Goal: Transaction & Acquisition: Purchase product/service

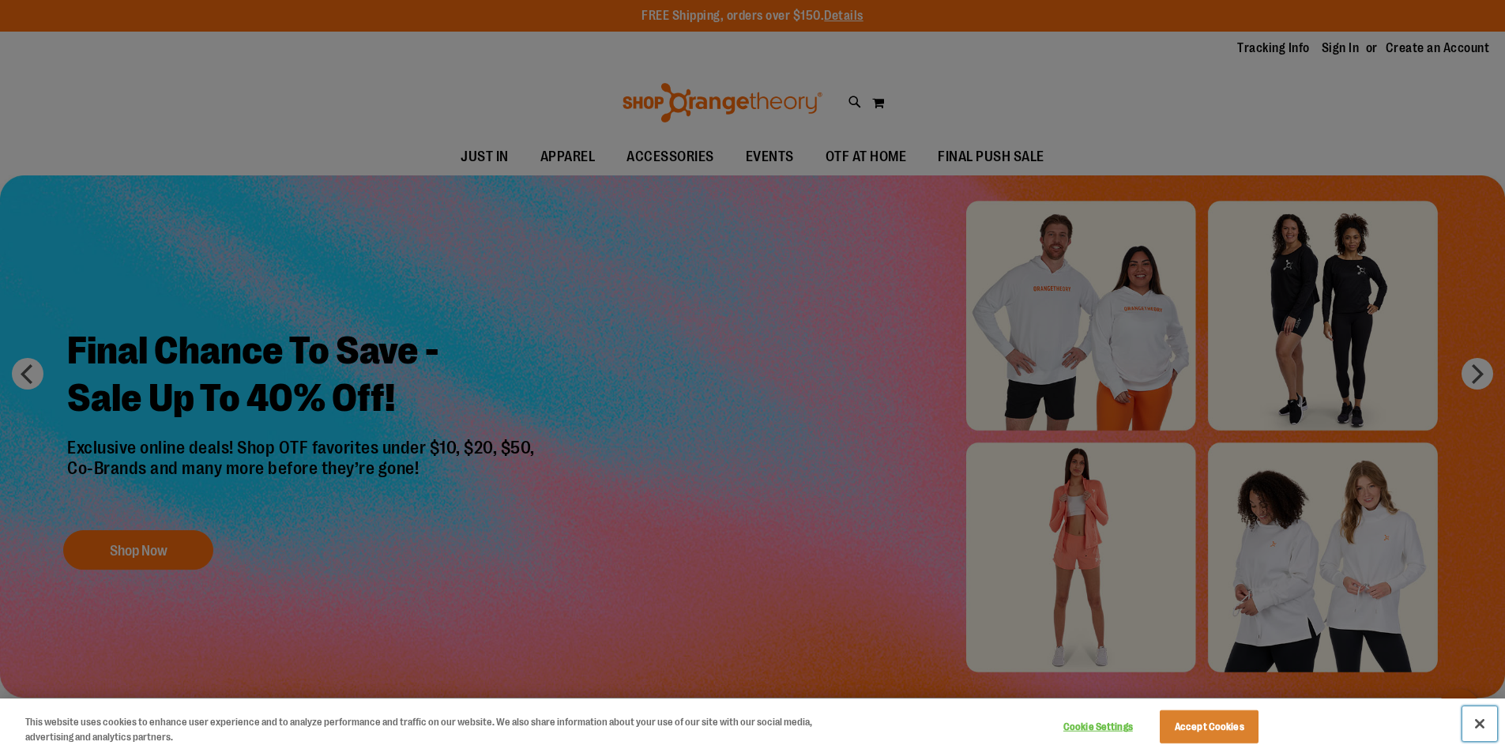
click at [1486, 726] on button "Close" at bounding box center [1480, 723] width 35 height 35
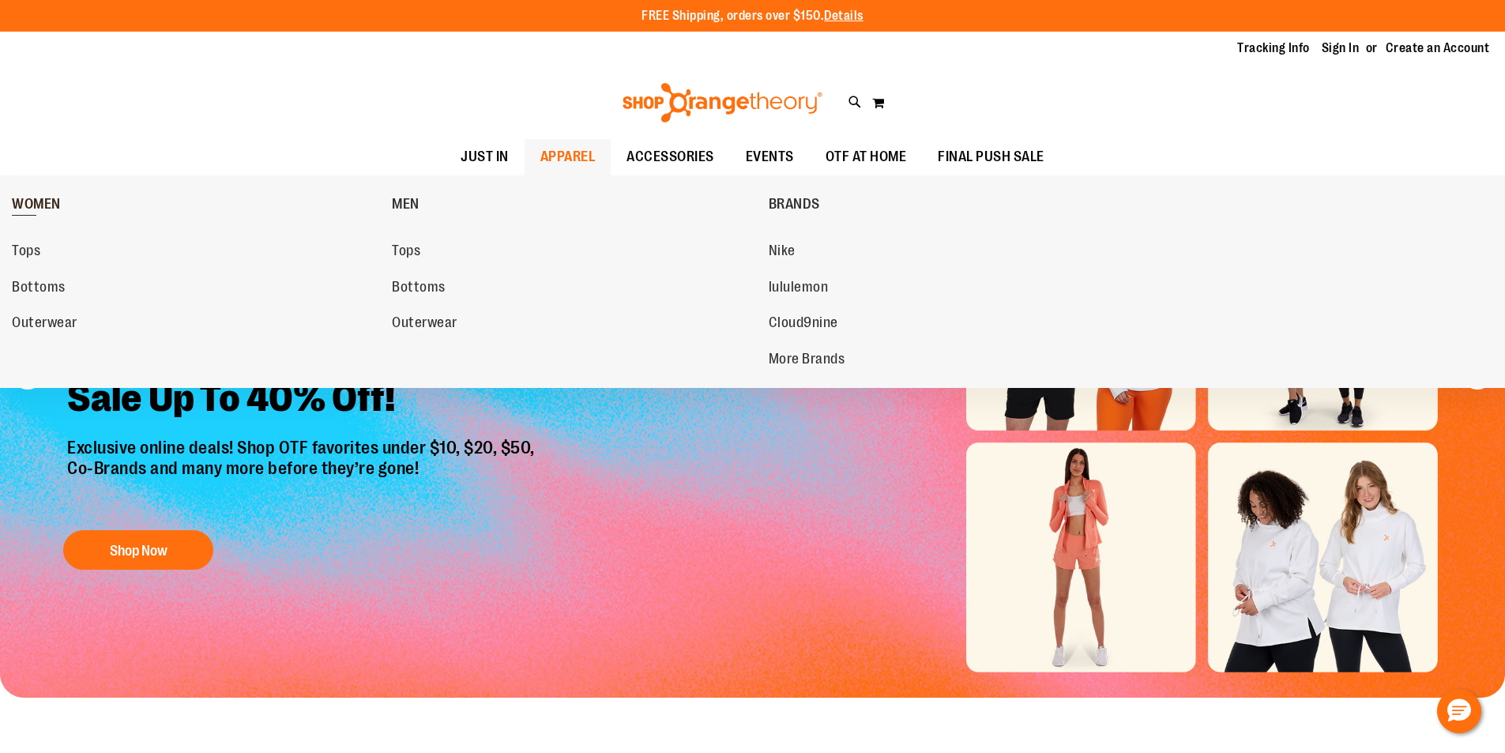
click at [43, 214] on span "WOMEN" at bounding box center [36, 206] width 49 height 20
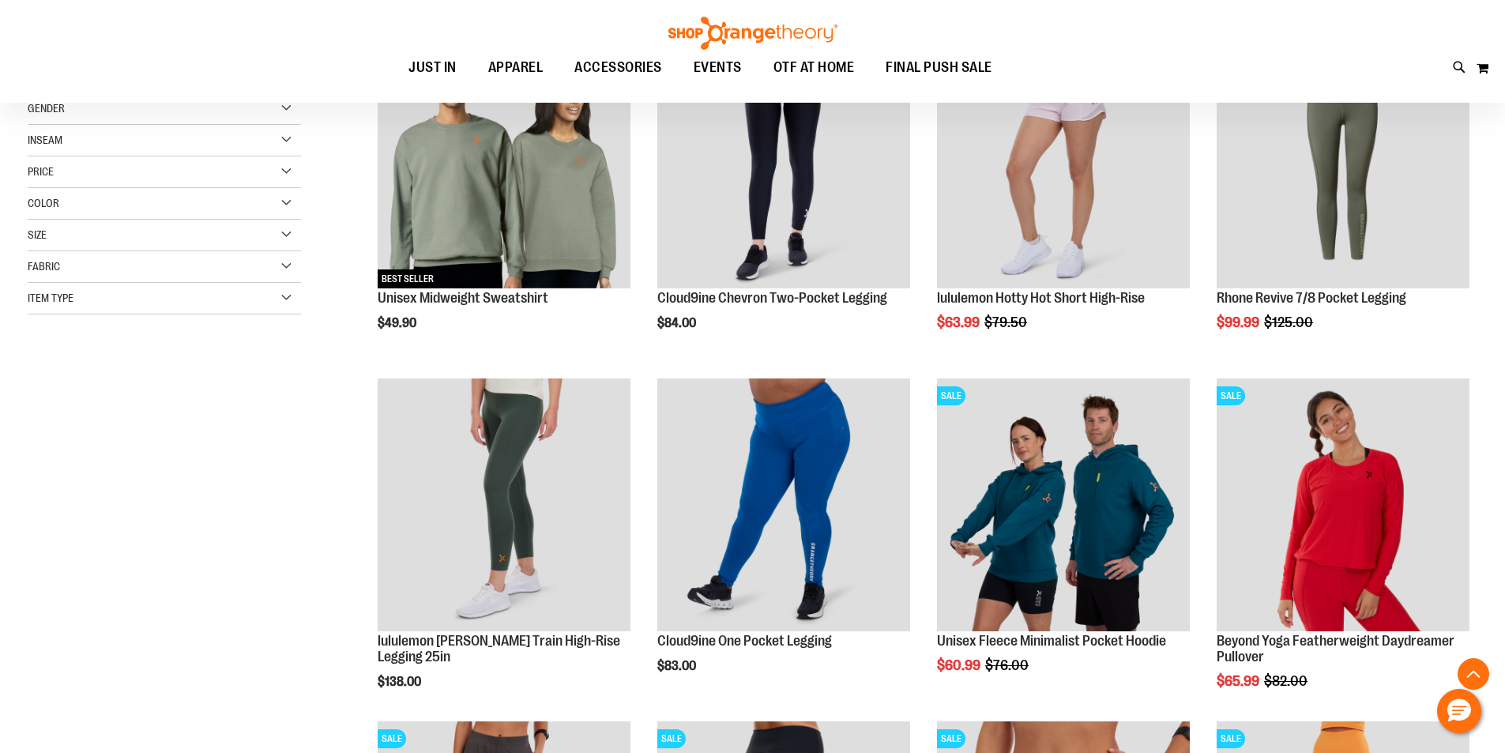
scroll to position [315, 0]
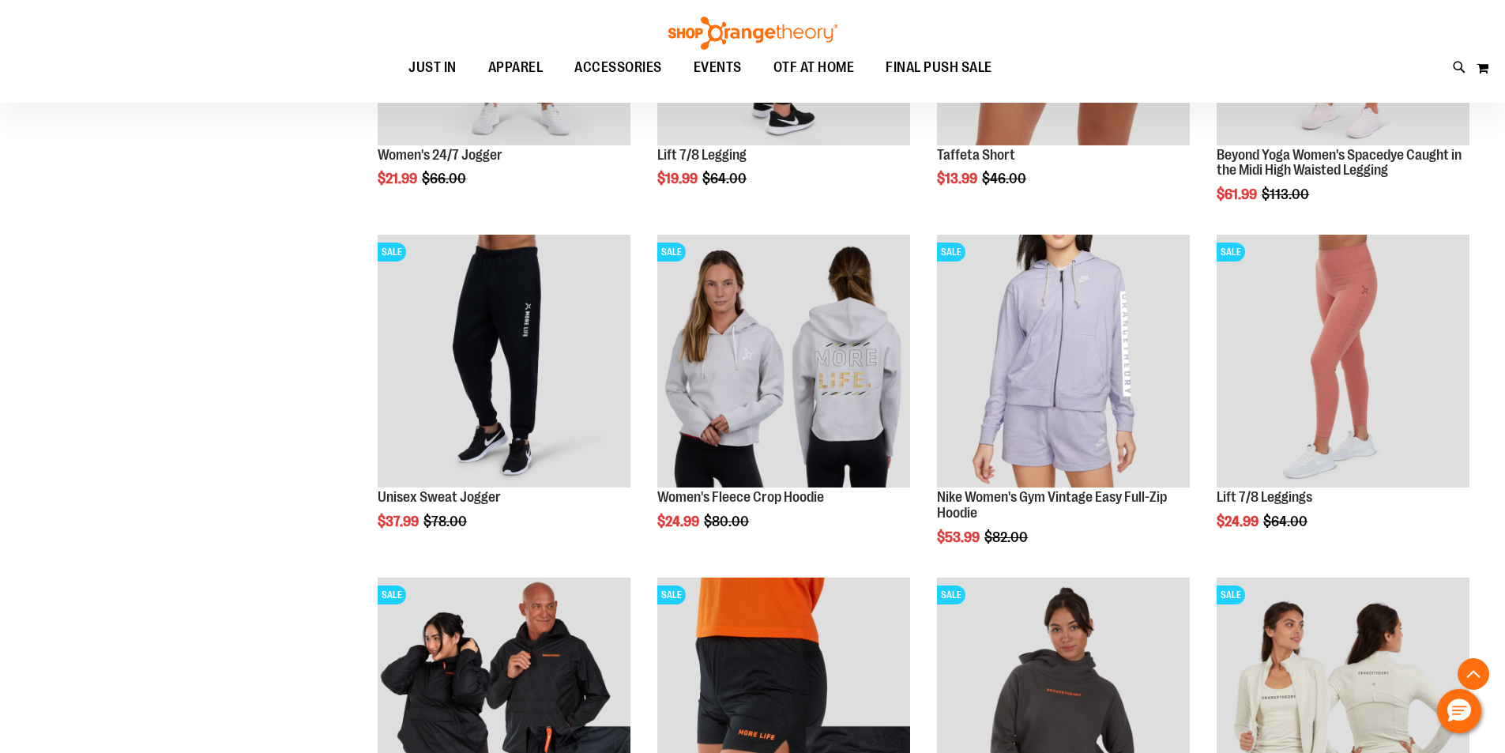
scroll to position [1343, 0]
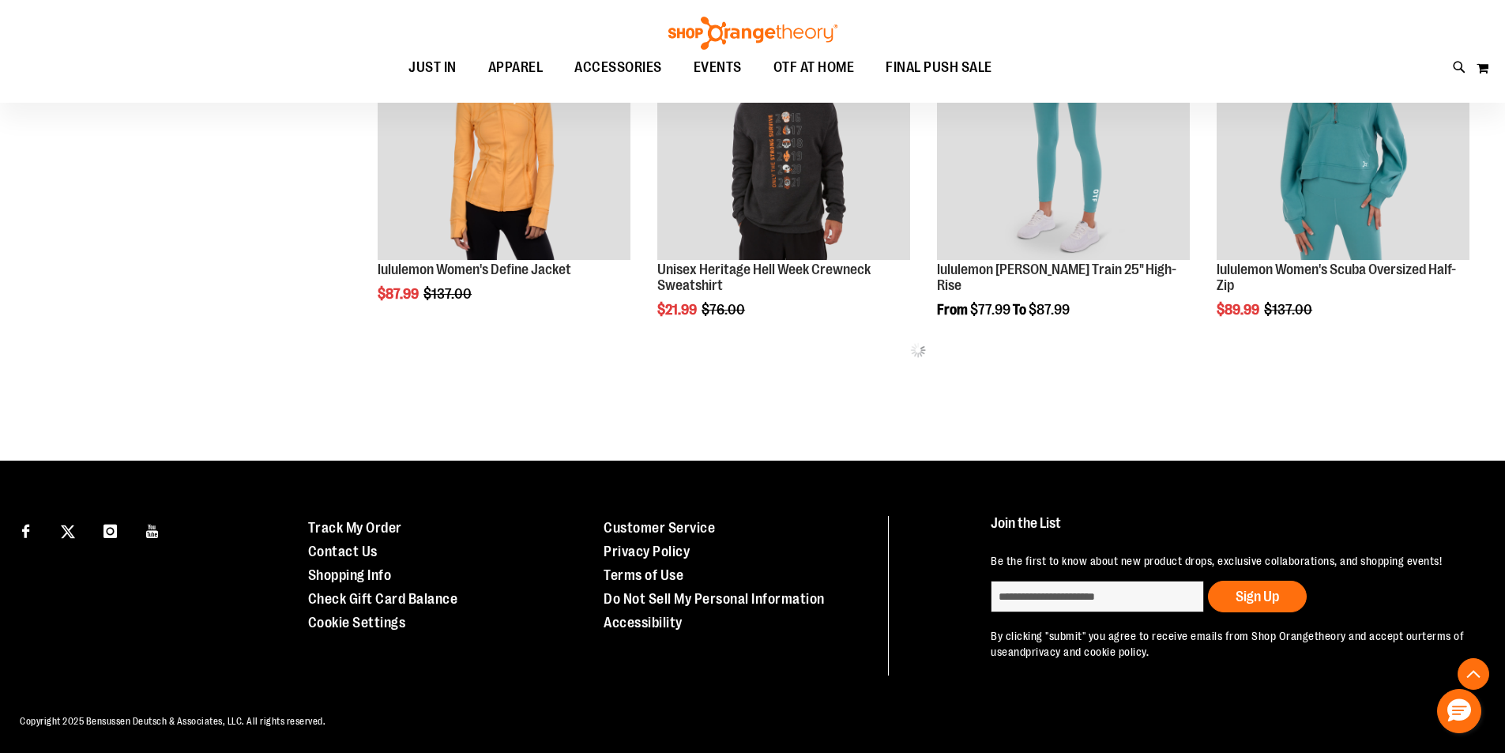
scroll to position [2047, 0]
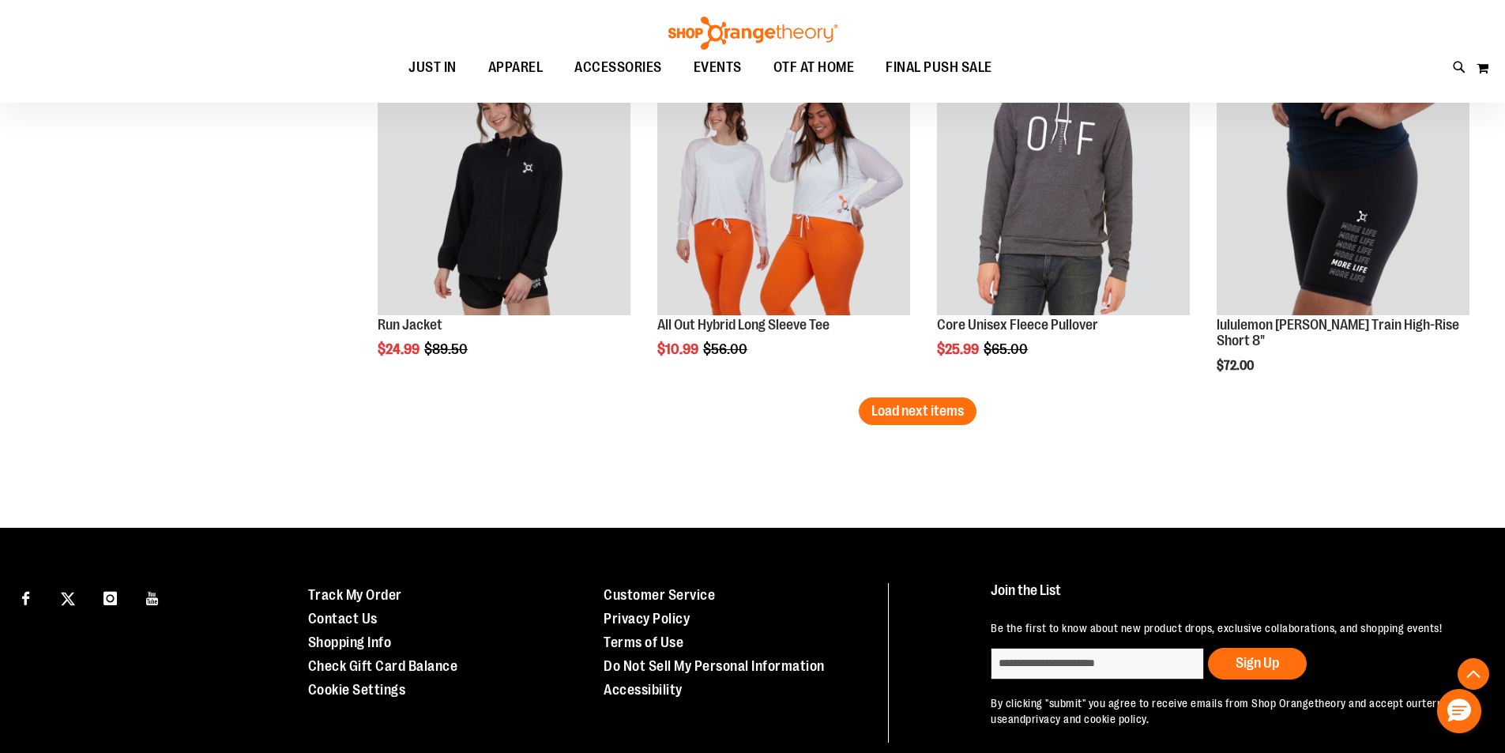
scroll to position [2771, 0]
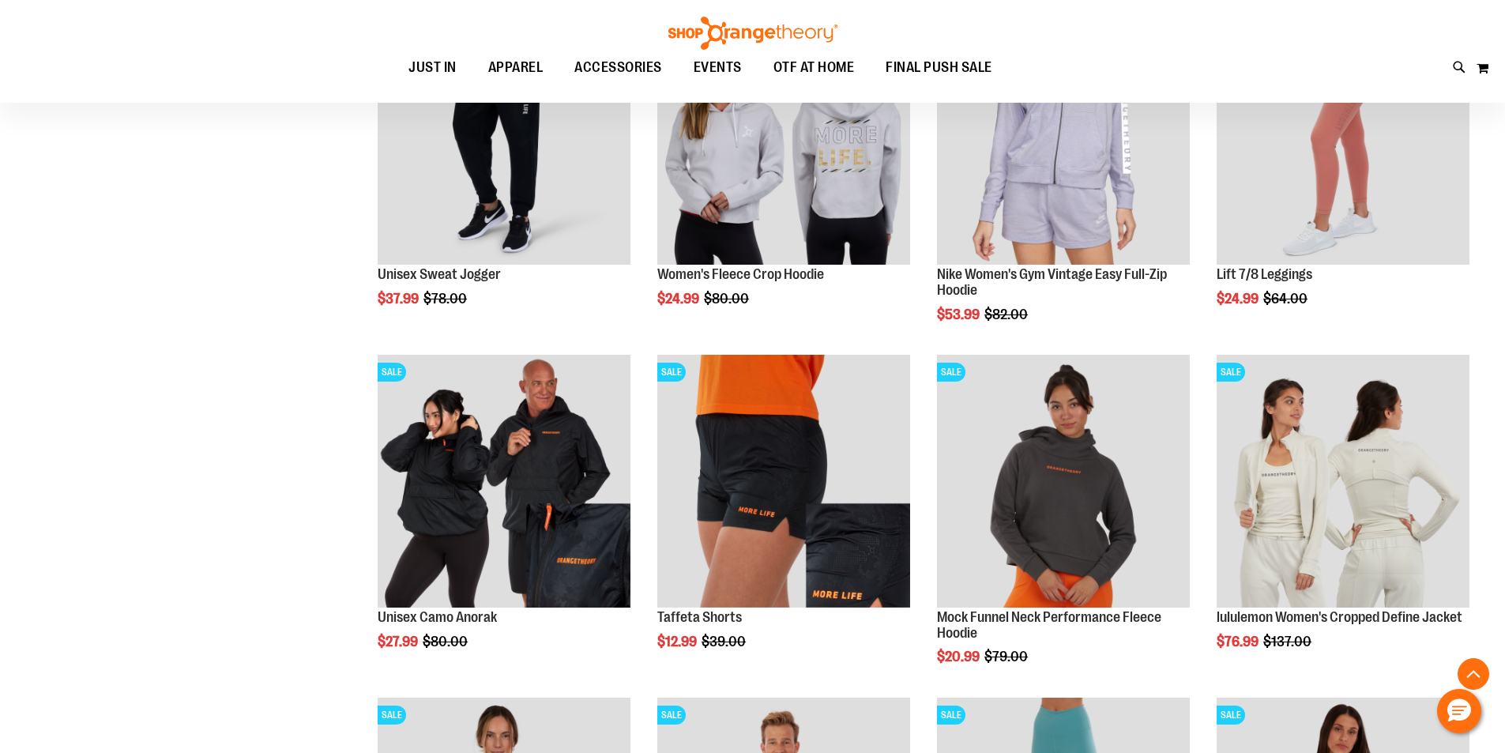
scroll to position [1190, 0]
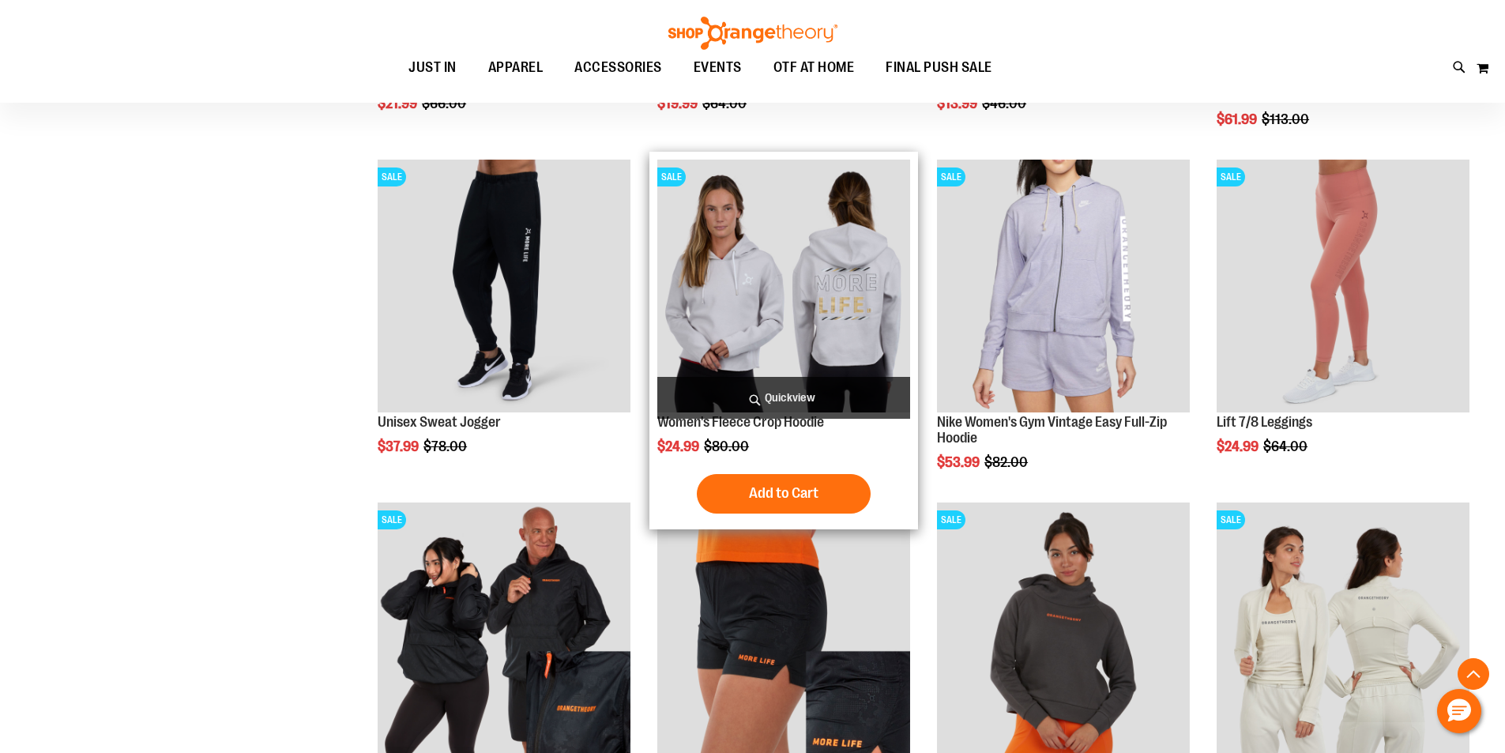
click at [811, 232] on img "product" at bounding box center [783, 286] width 253 height 253
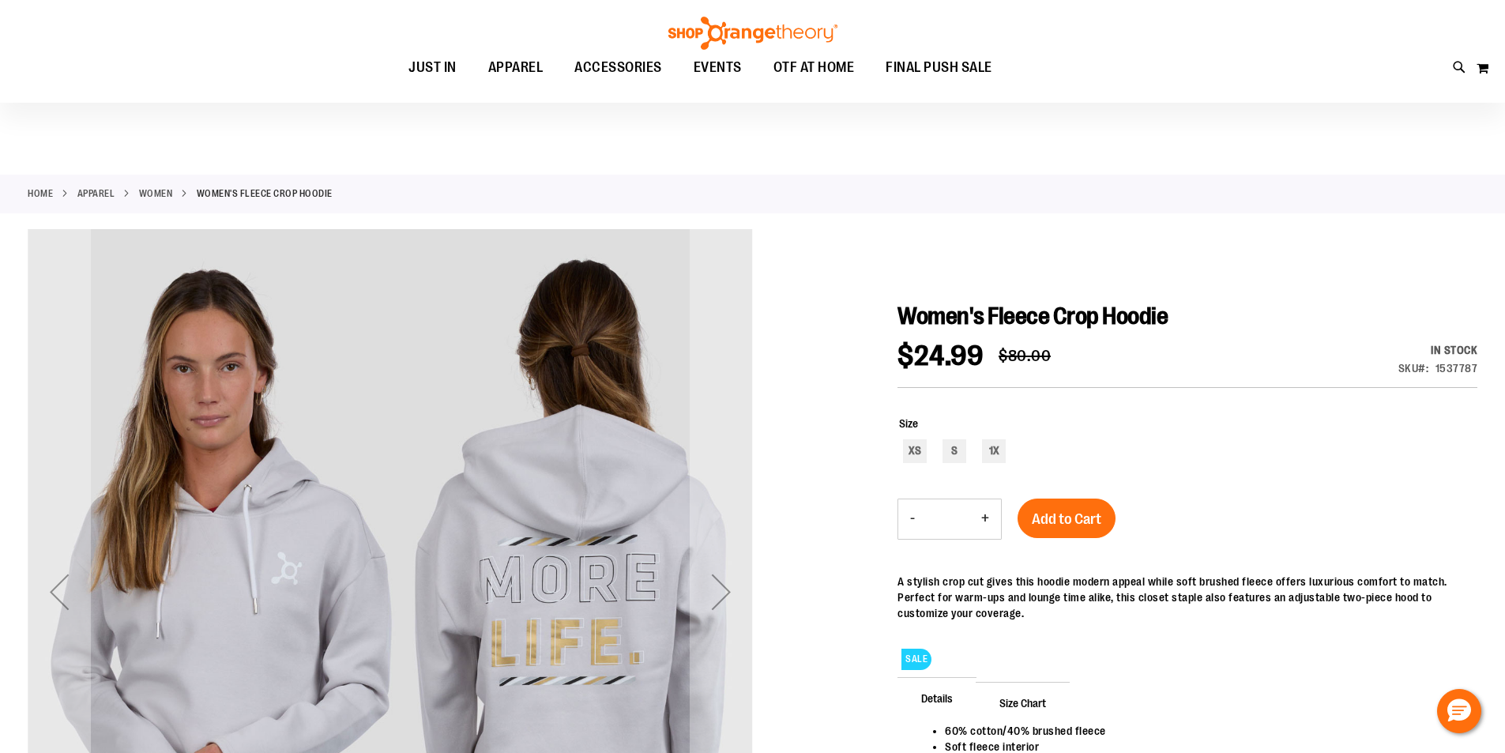
scroll to position [78, 0]
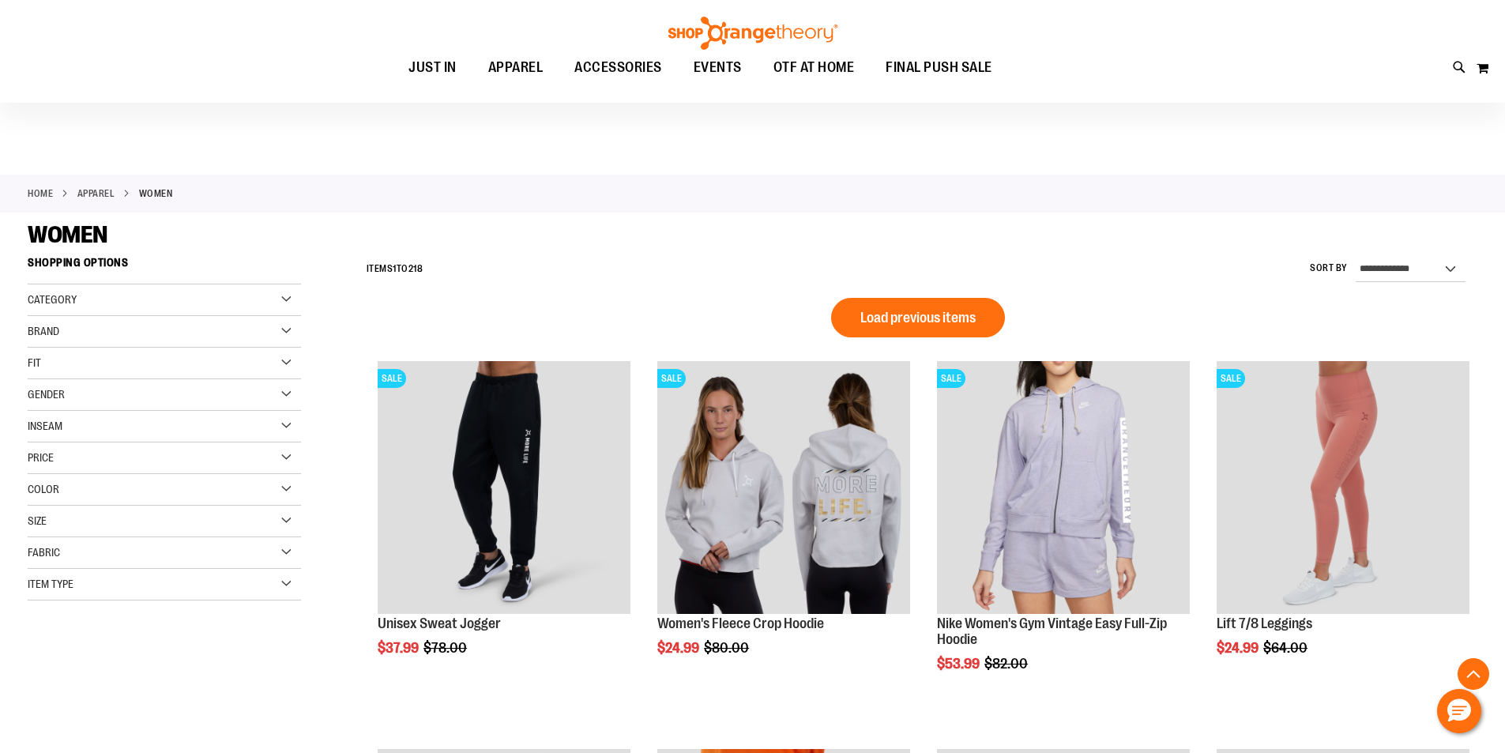
scroll to position [932, 0]
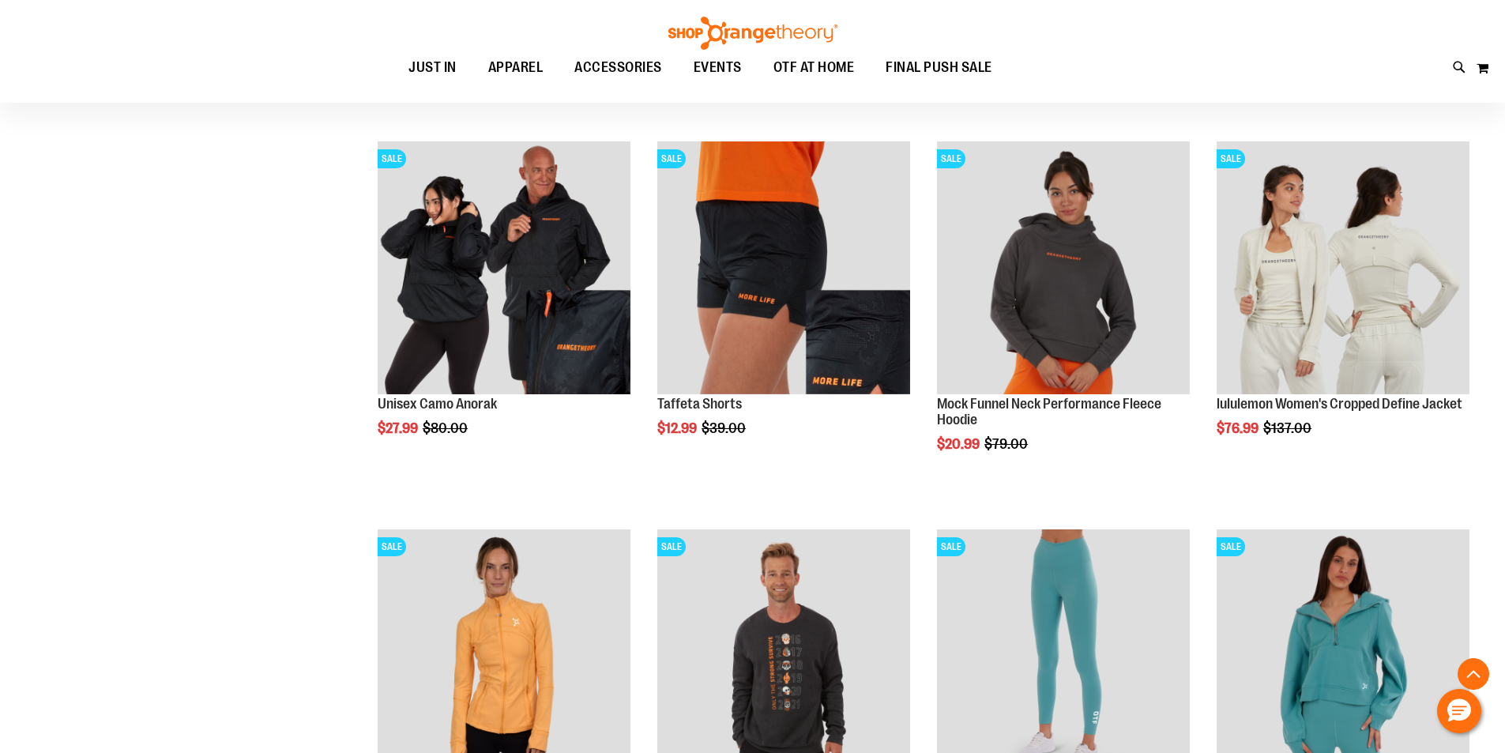
scroll to position [461, 0]
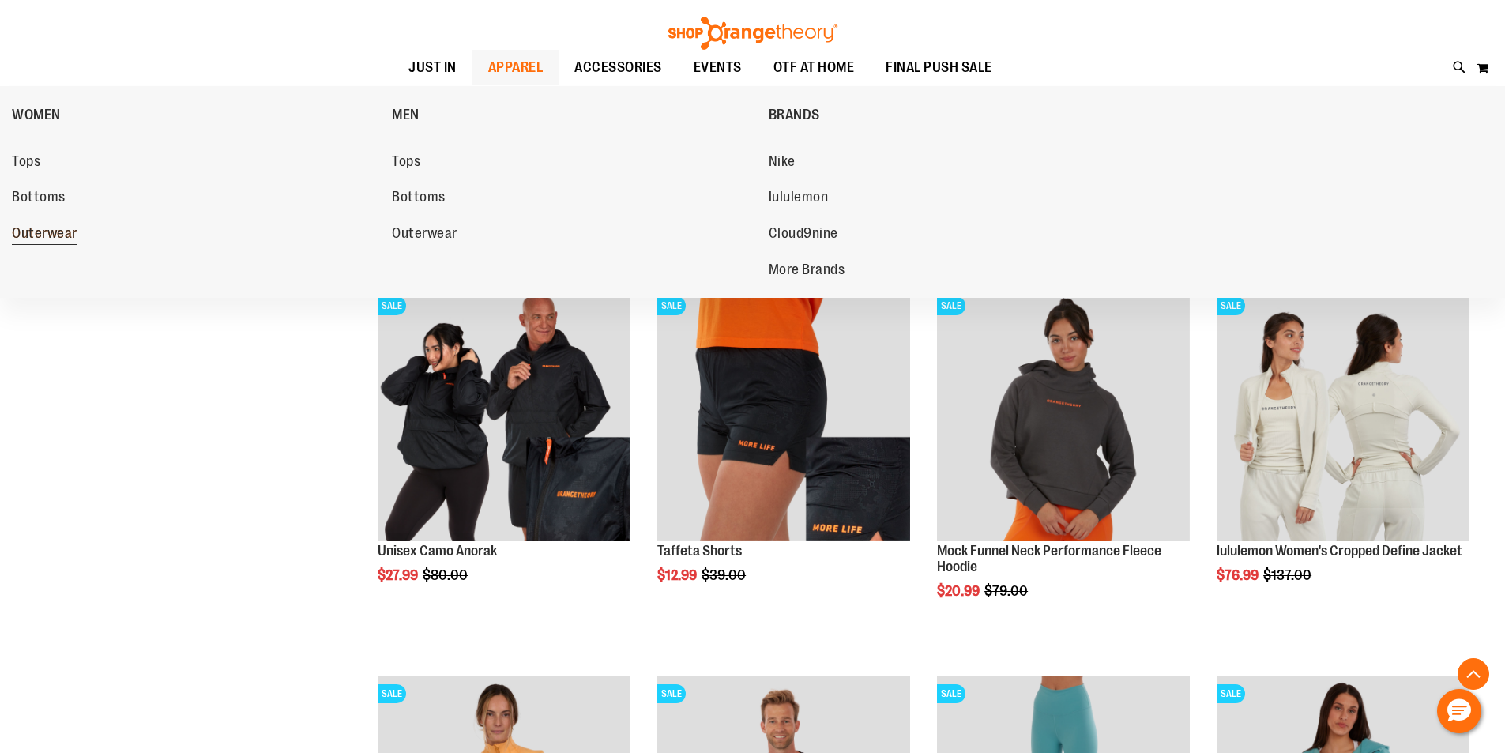
click at [73, 232] on span "Outerwear" at bounding box center [45, 235] width 66 height 20
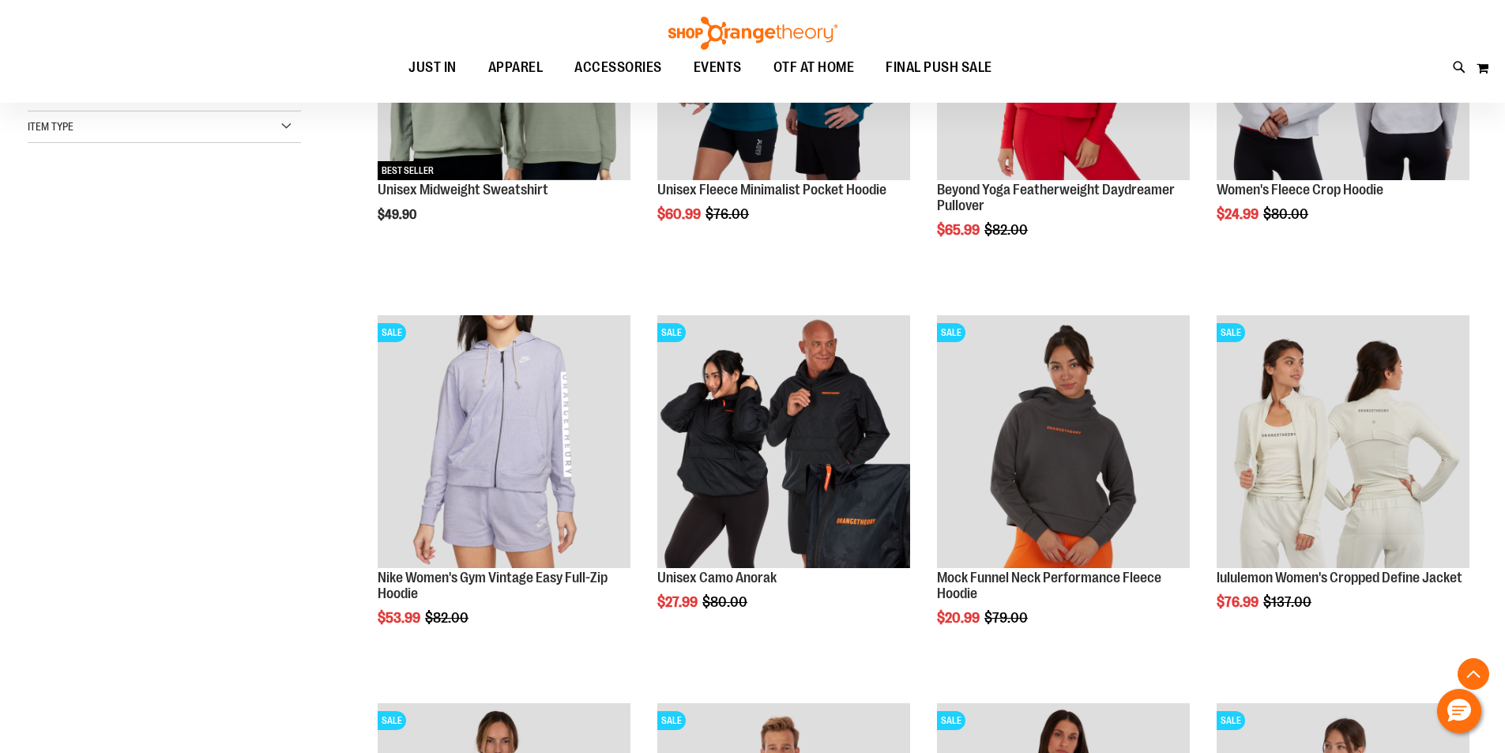
scroll to position [868, 0]
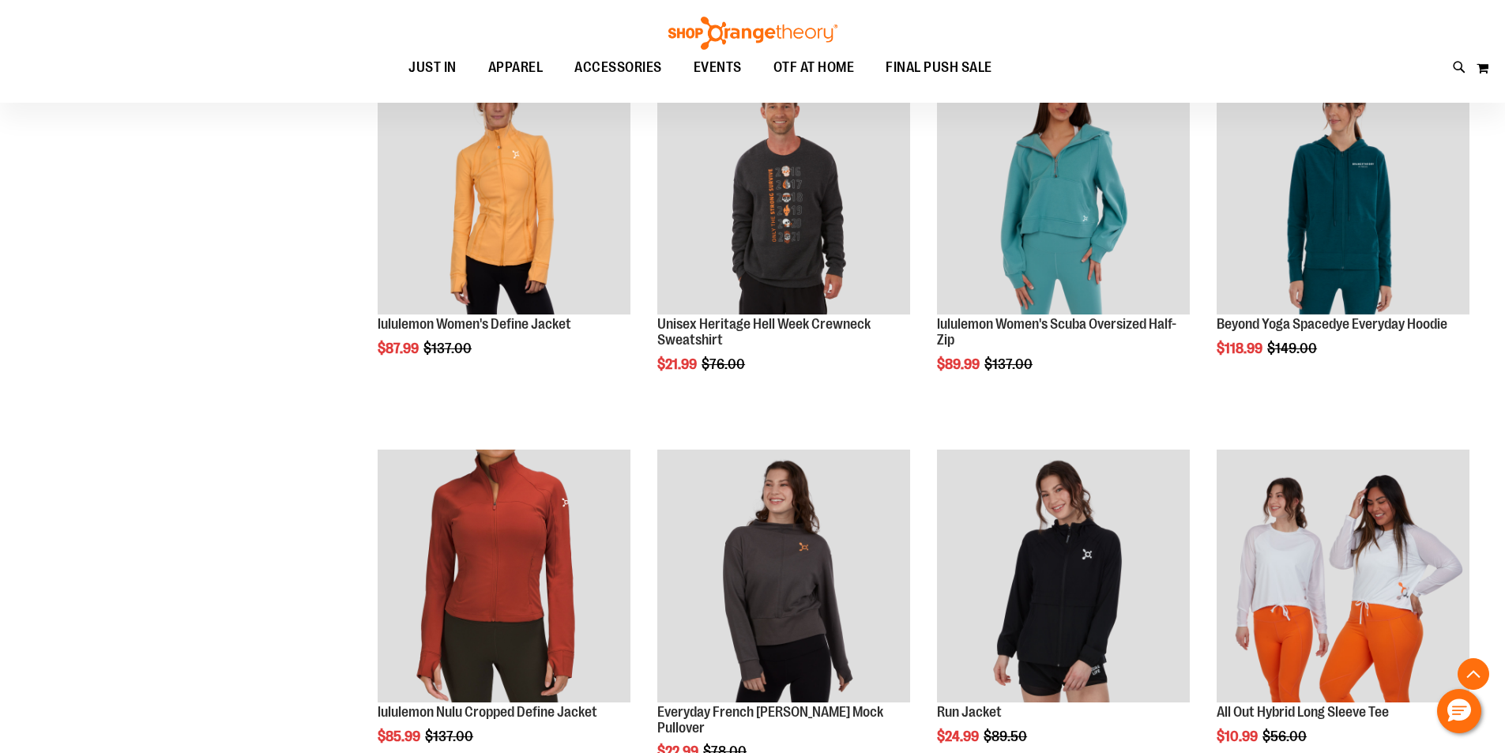
scroll to position [1185, 0]
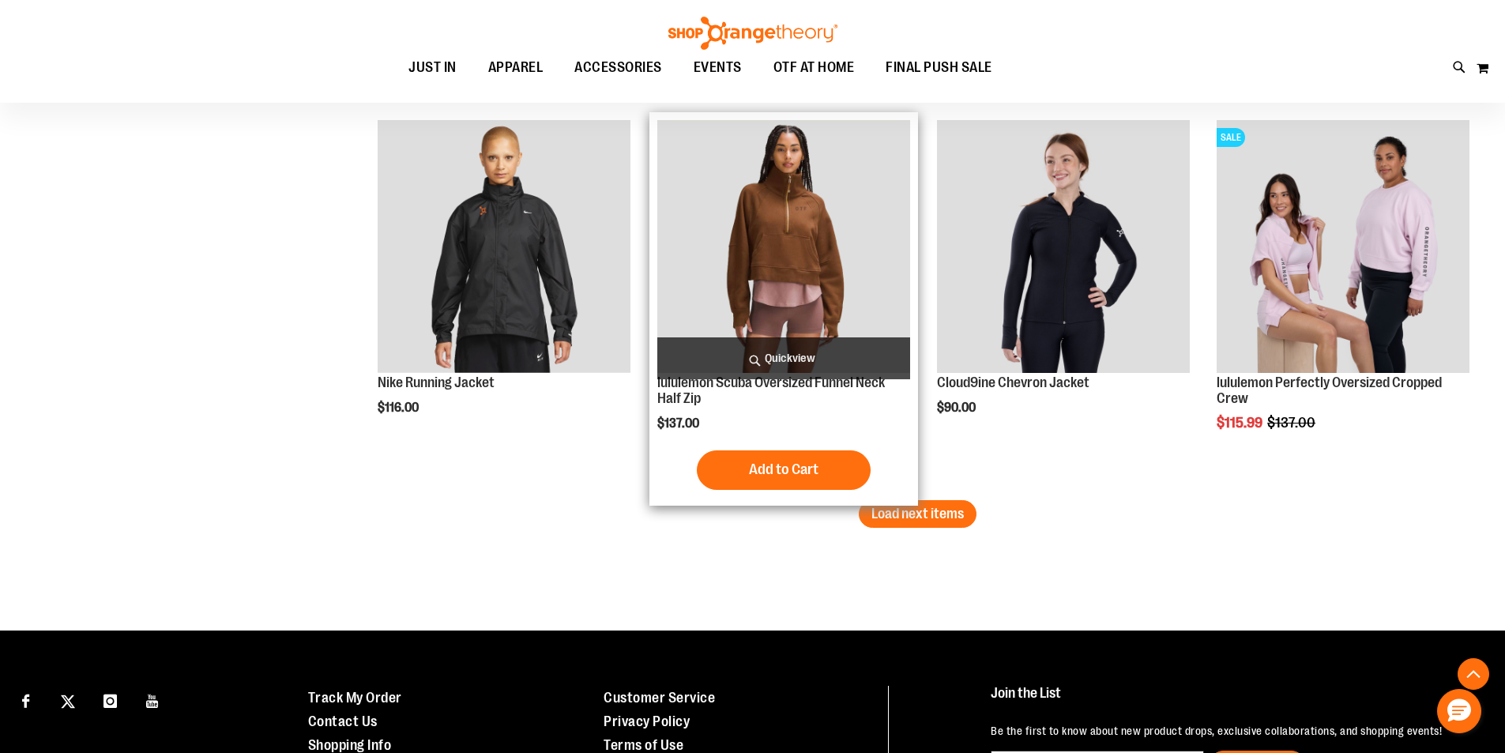
scroll to position [3336, 0]
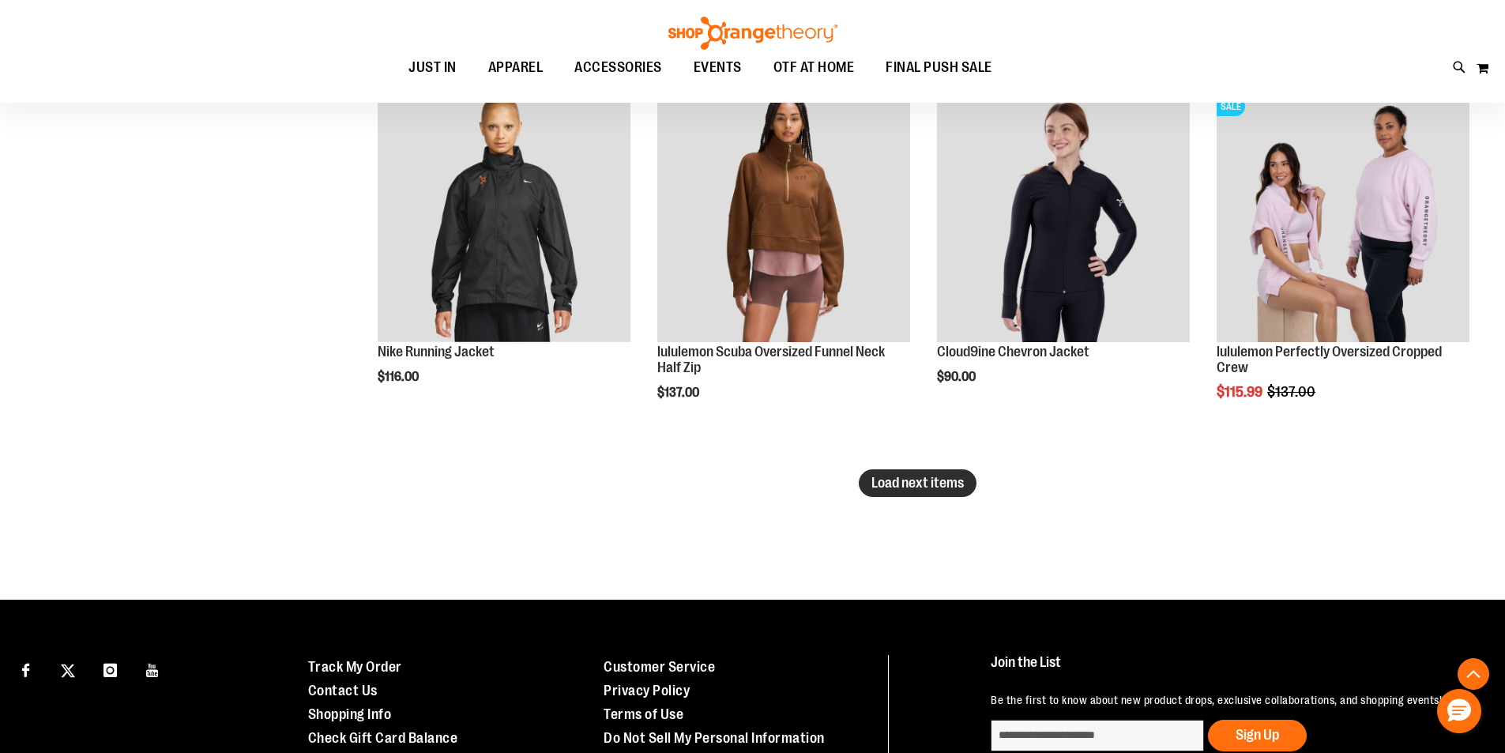
click at [947, 488] on span "Load next items" at bounding box center [918, 483] width 92 height 16
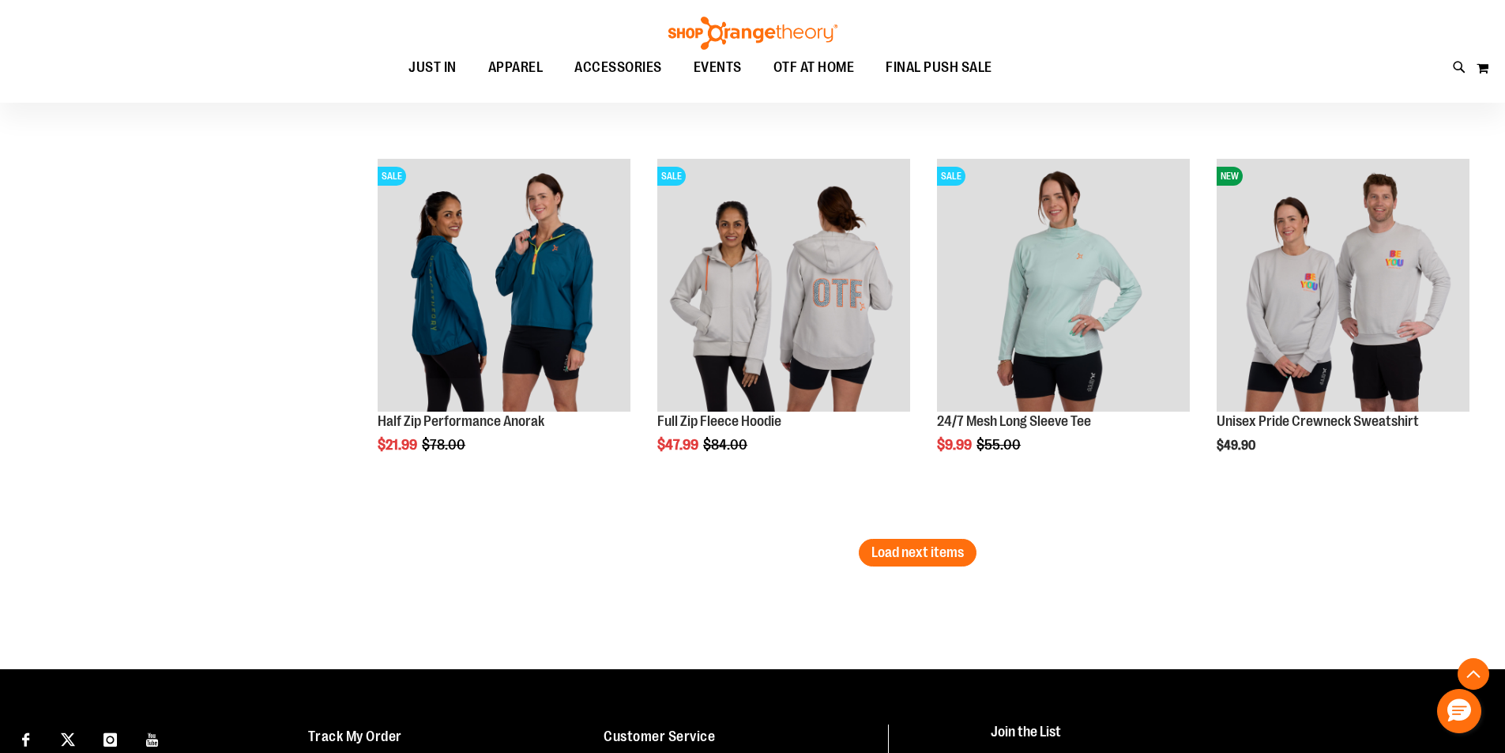
scroll to position [4442, 0]
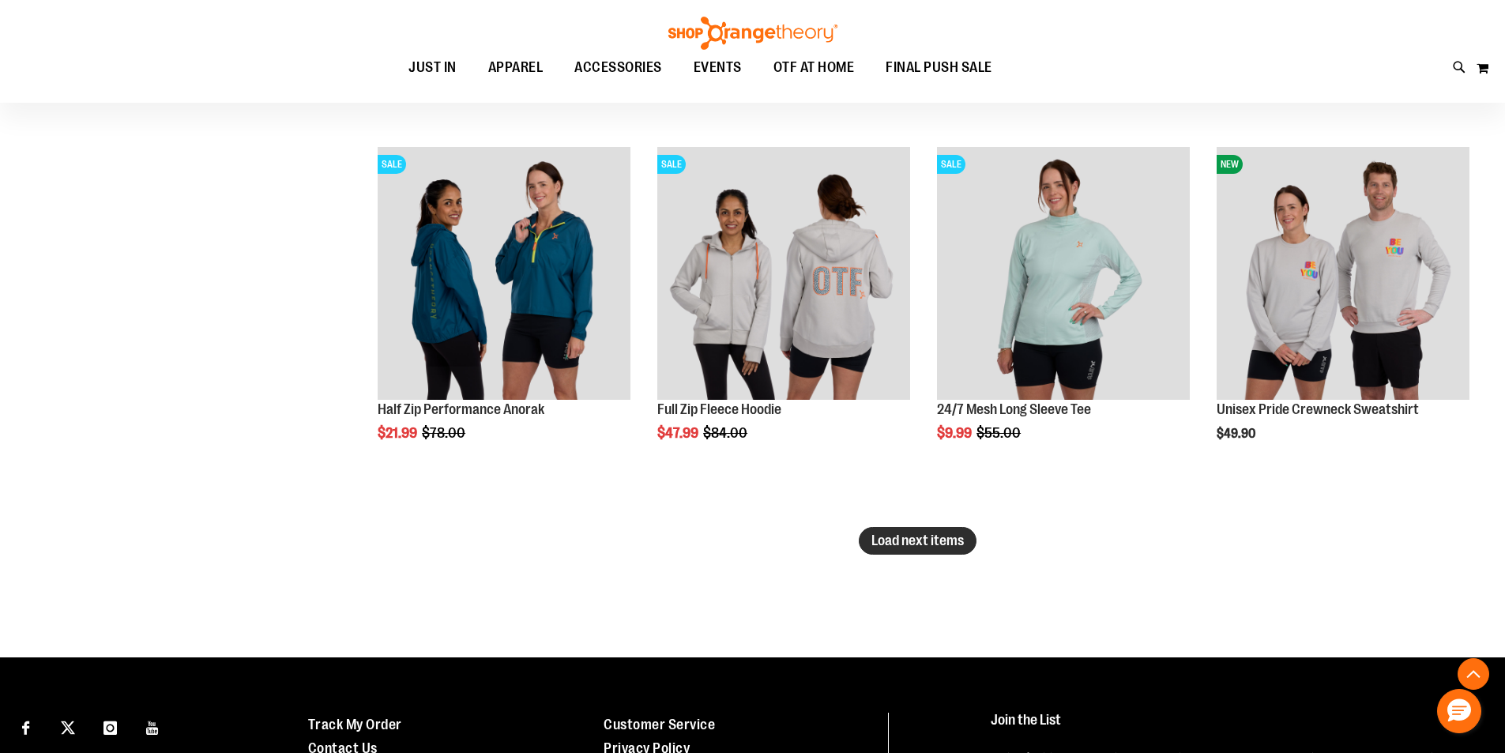
click at [921, 533] on span "Load next items" at bounding box center [918, 541] width 92 height 16
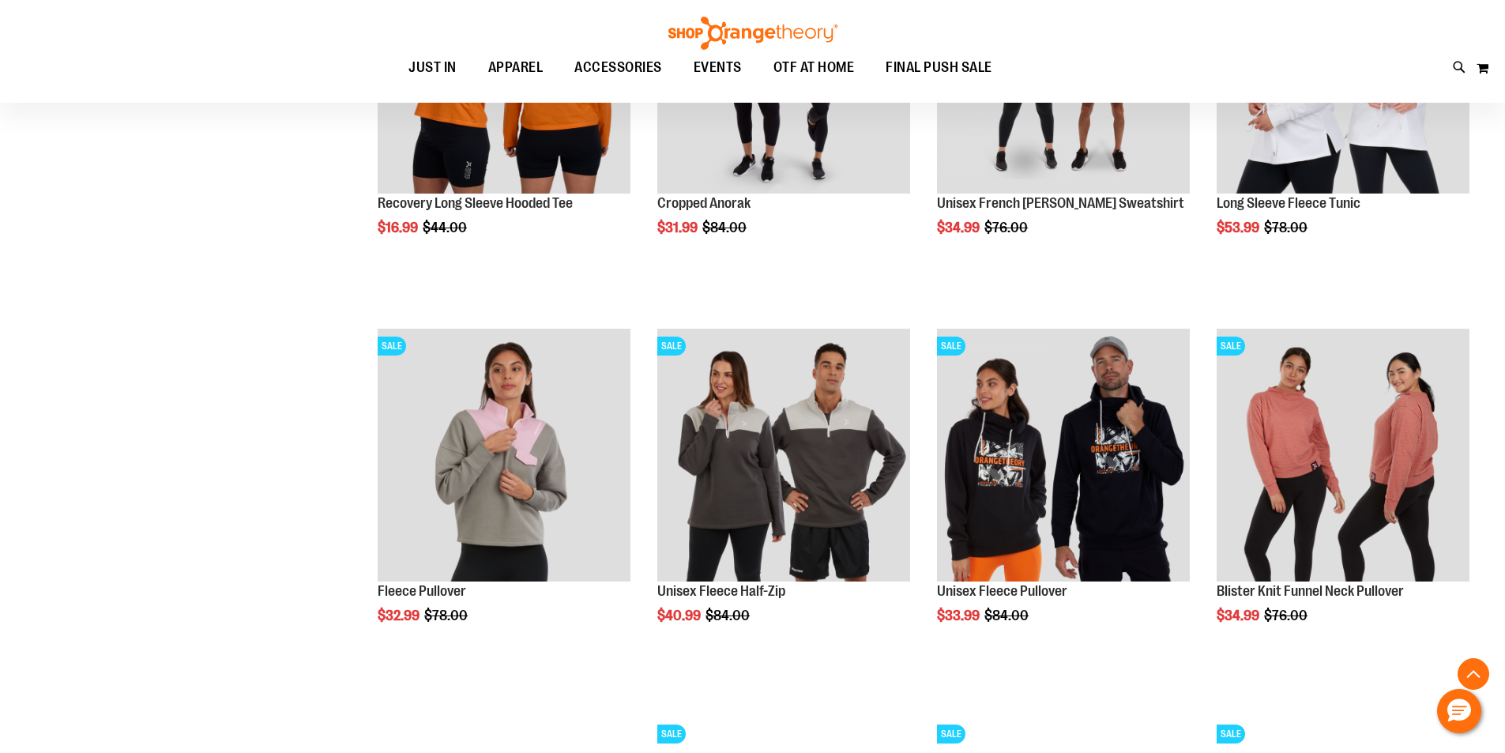
scroll to position [5040, 0]
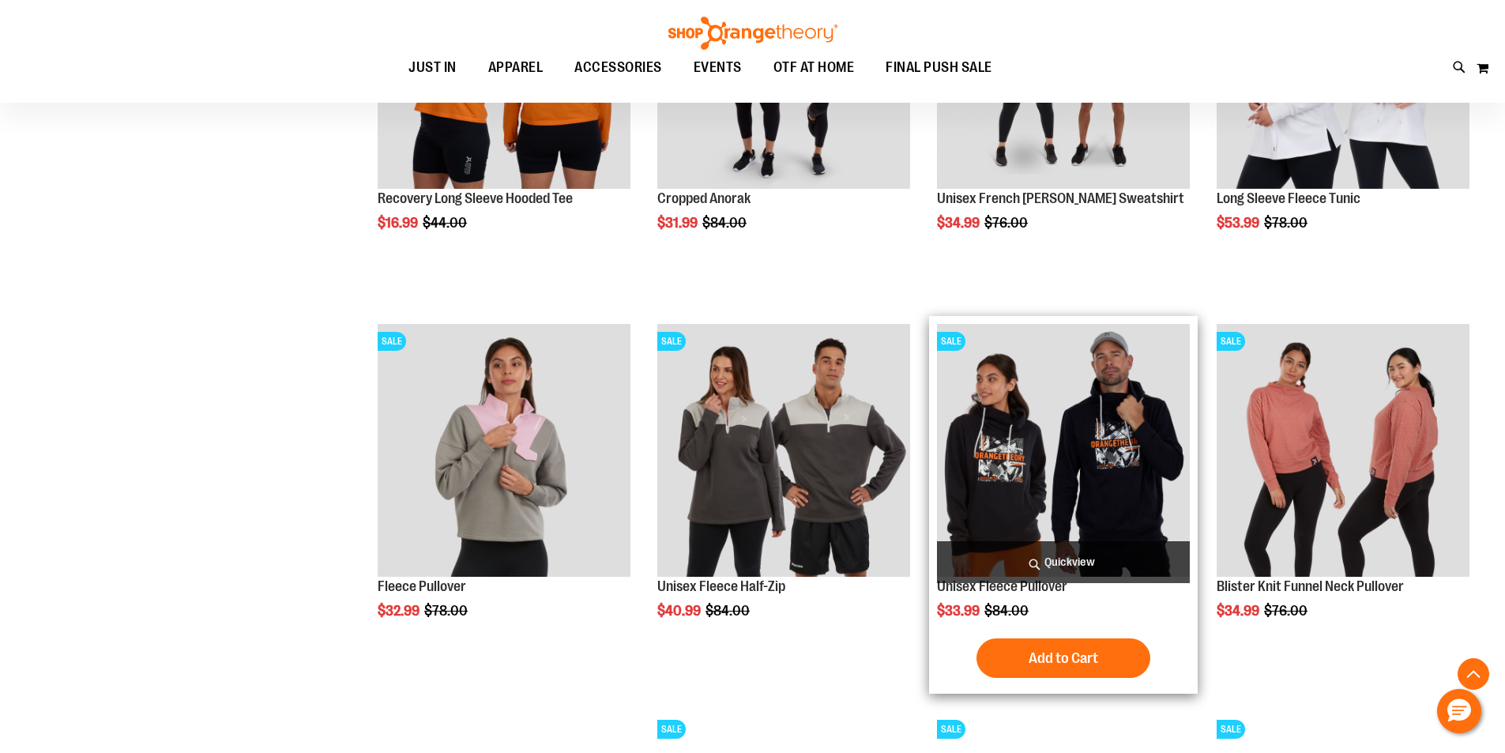
click at [1000, 473] on img "product" at bounding box center [1063, 450] width 253 height 253
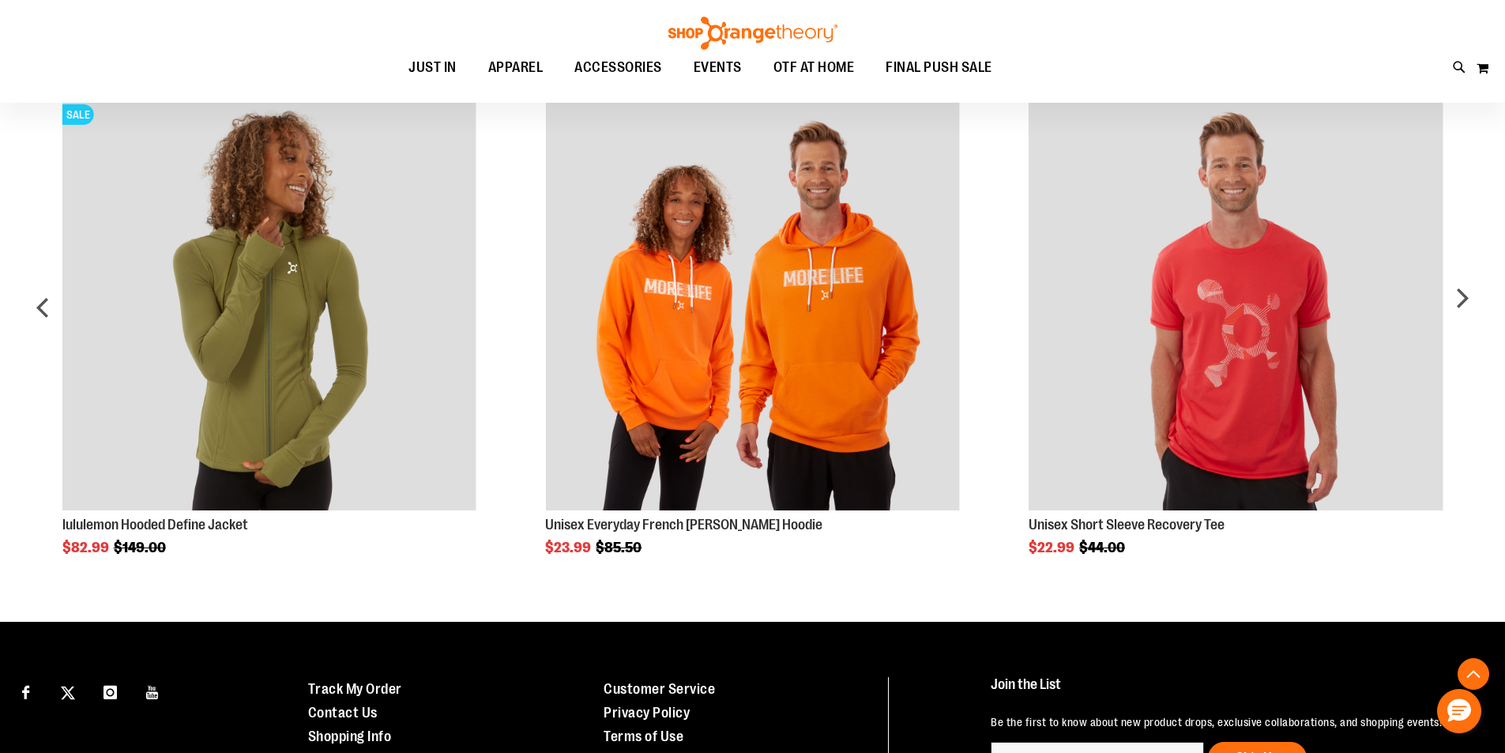
scroll to position [890, 0]
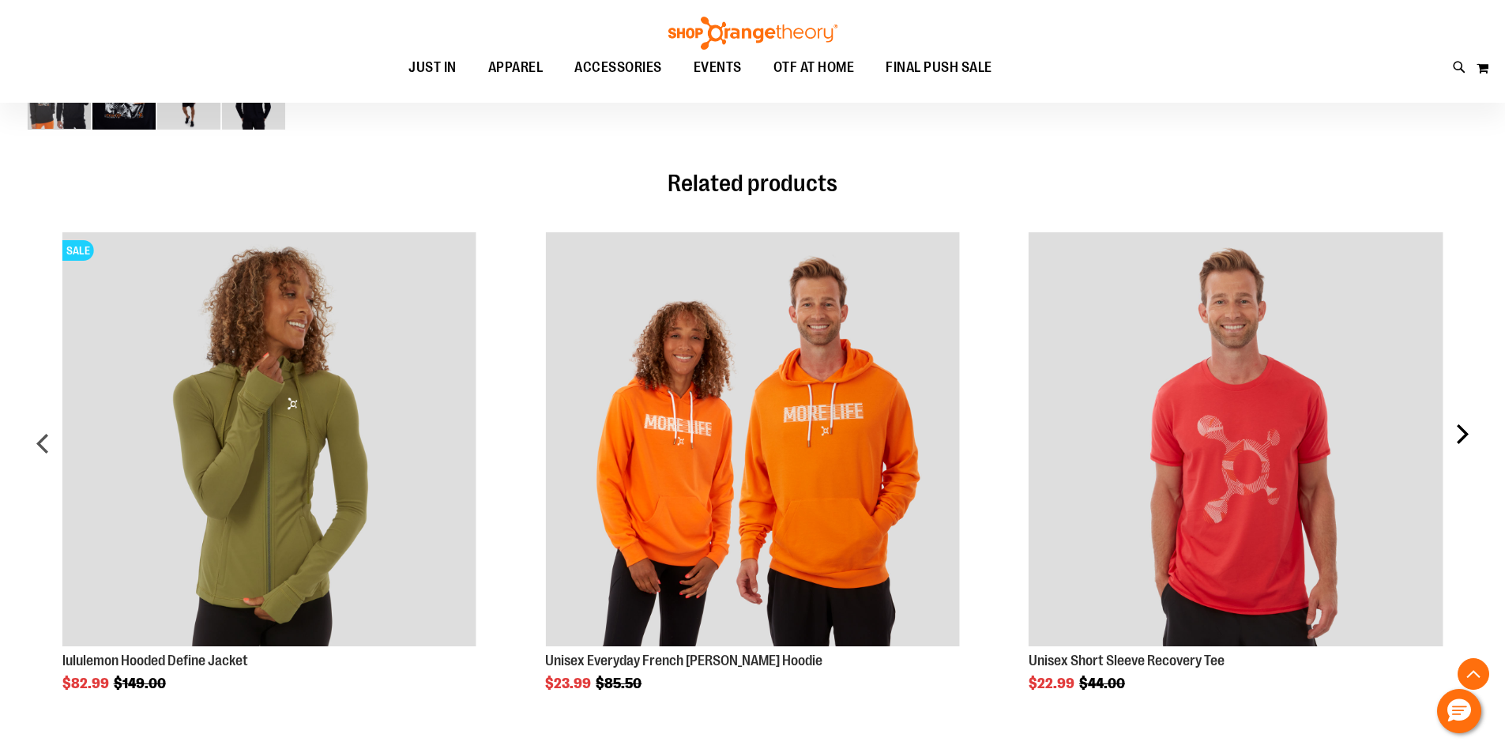
click at [1467, 434] on div "next" at bounding box center [1462, 450] width 32 height 482
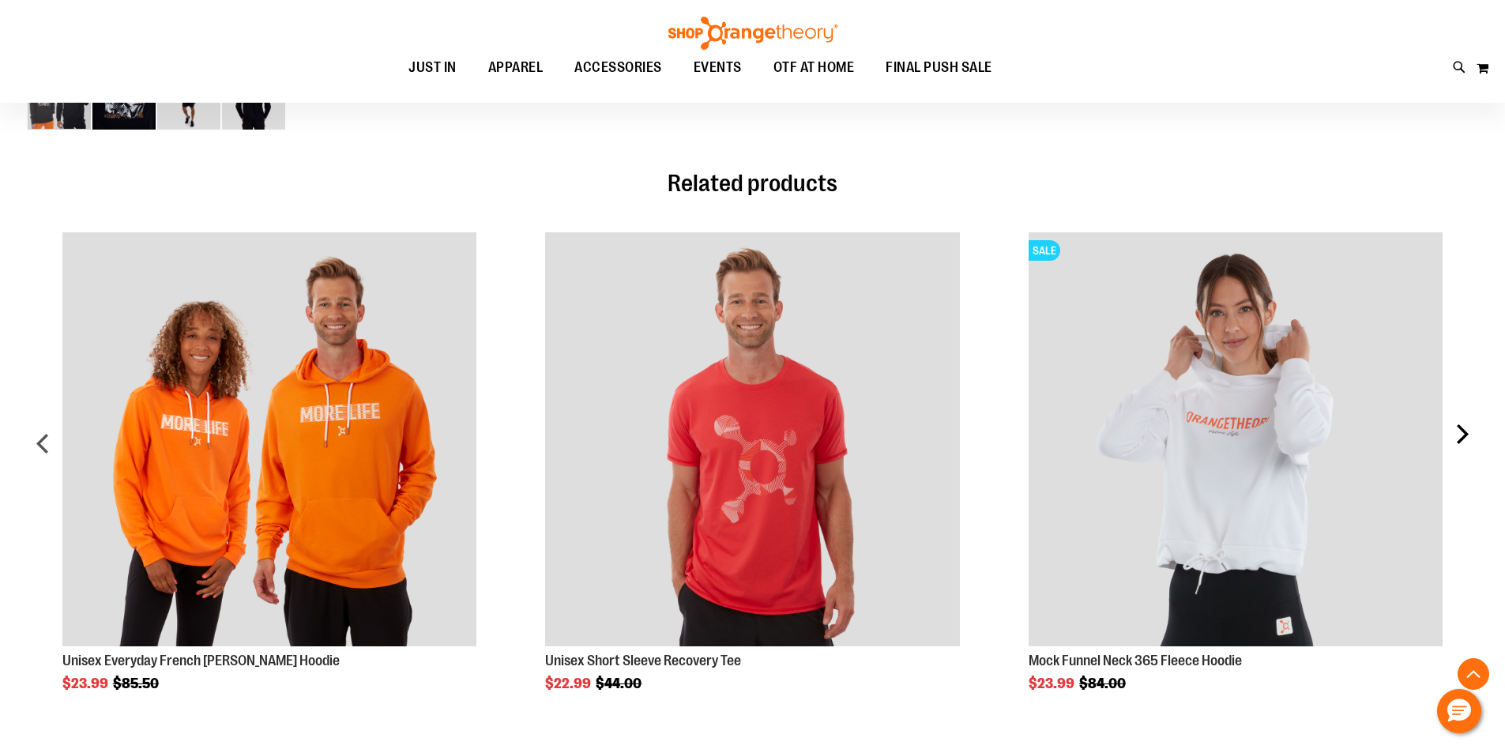
click at [1467, 434] on div "next" at bounding box center [1462, 450] width 32 height 482
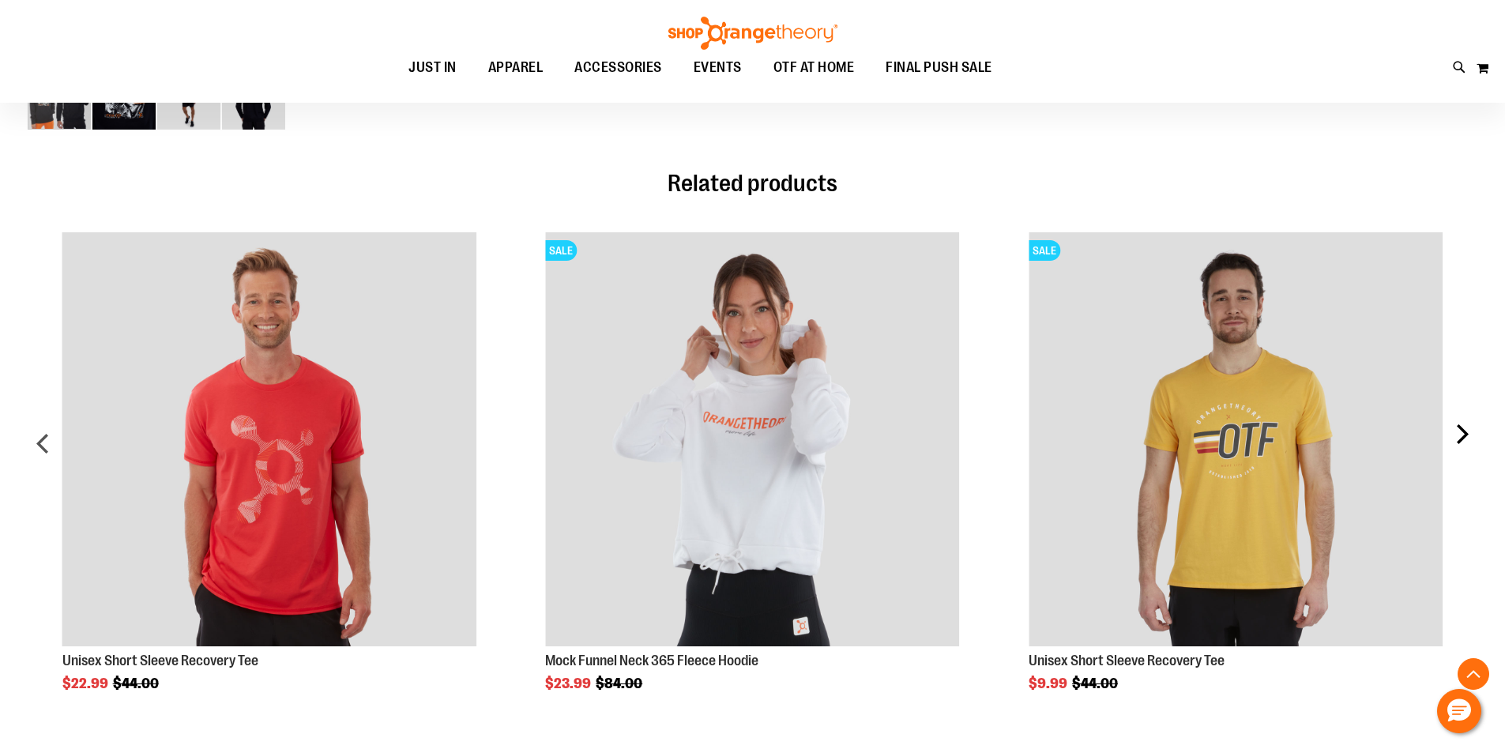
click at [1467, 434] on div "next" at bounding box center [1462, 450] width 32 height 482
